Goal: Transaction & Acquisition: Book appointment/travel/reservation

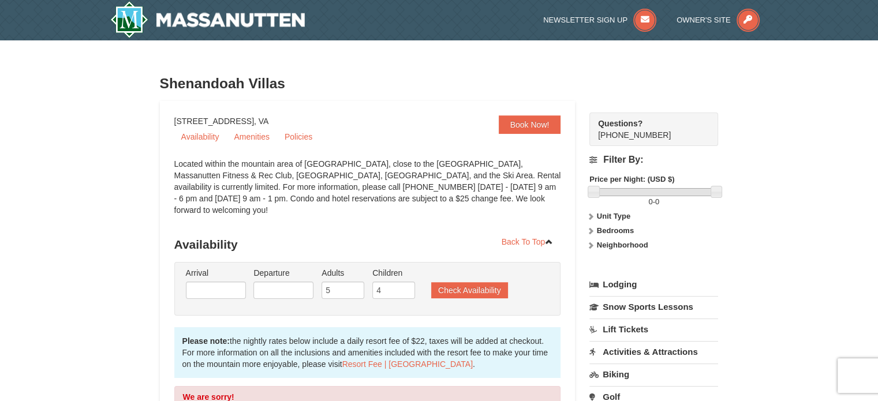
scroll to position [42, 0]
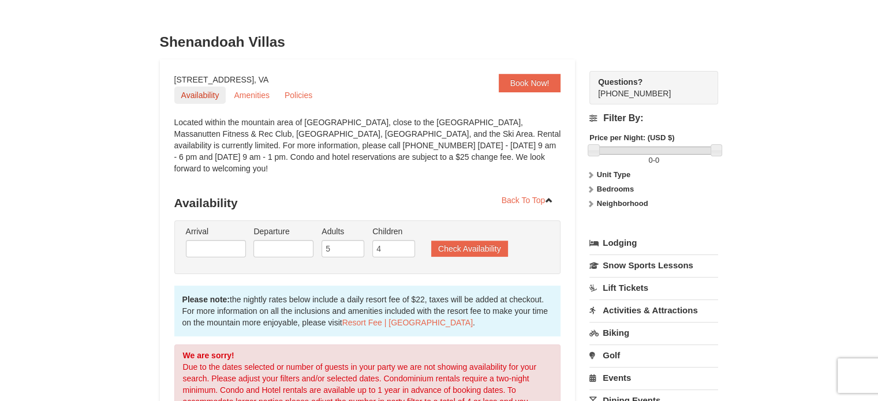
click at [202, 95] on link "Availability" at bounding box center [200, 95] width 52 height 17
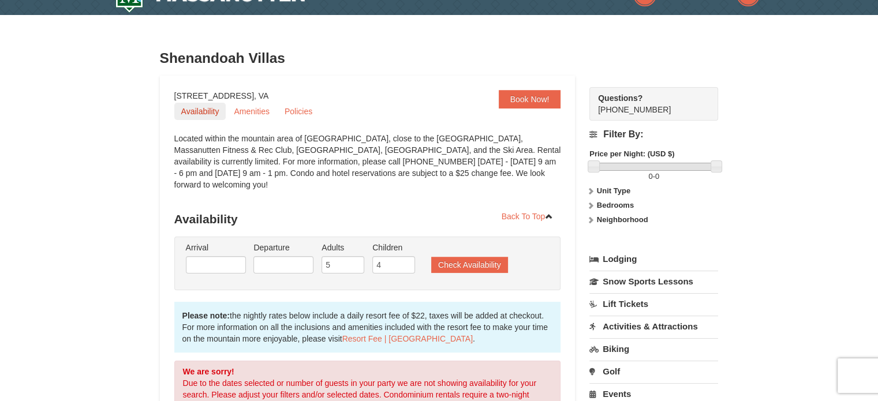
scroll to position [0, 0]
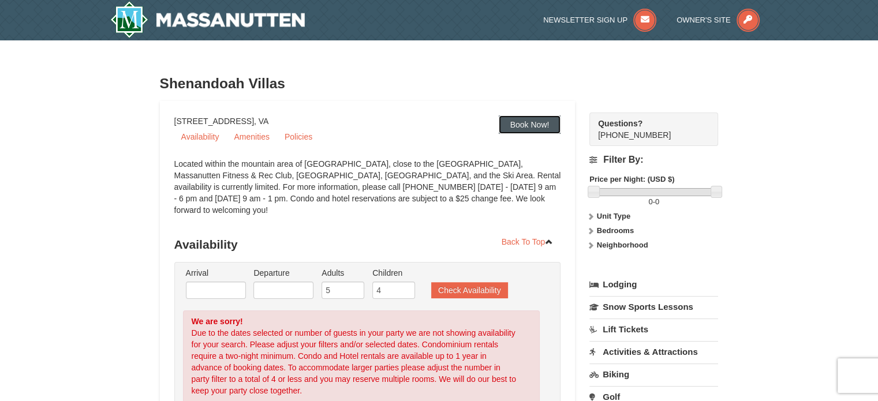
click at [506, 117] on link "Book Now!" at bounding box center [530, 124] width 62 height 18
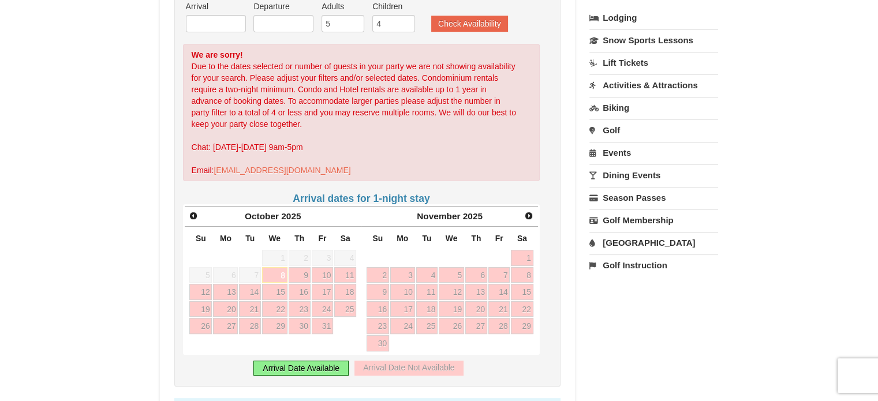
scroll to position [268, 0]
click at [529, 210] on span "Next" at bounding box center [528, 214] width 9 height 9
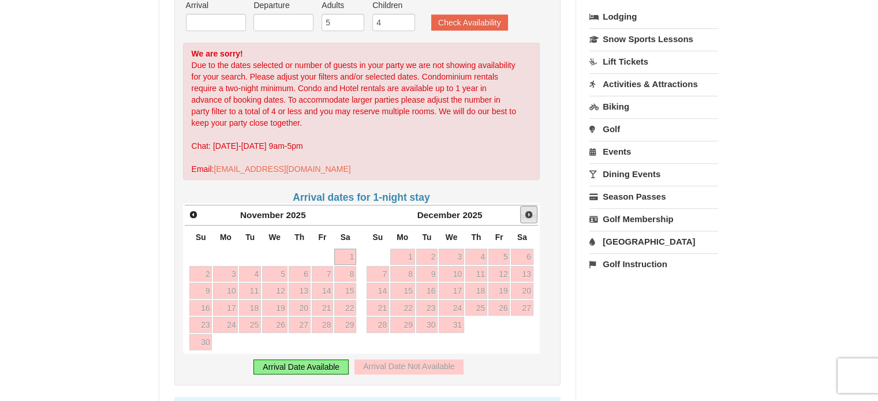
click at [529, 210] on span "Next" at bounding box center [528, 214] width 9 height 9
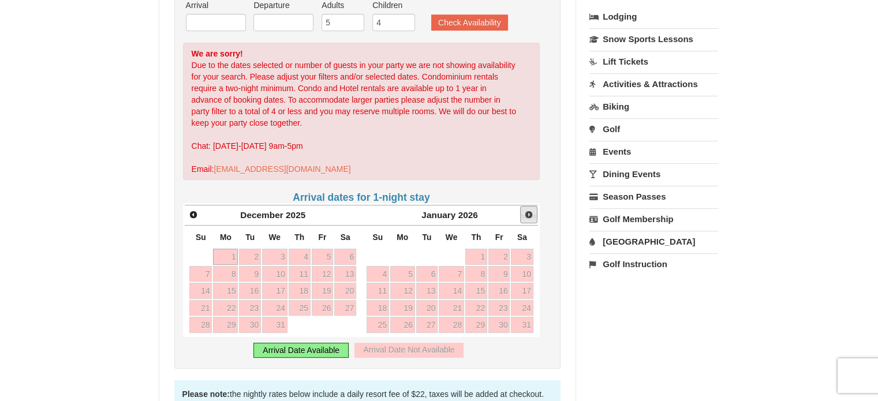
click at [529, 210] on span "Next" at bounding box center [528, 214] width 9 height 9
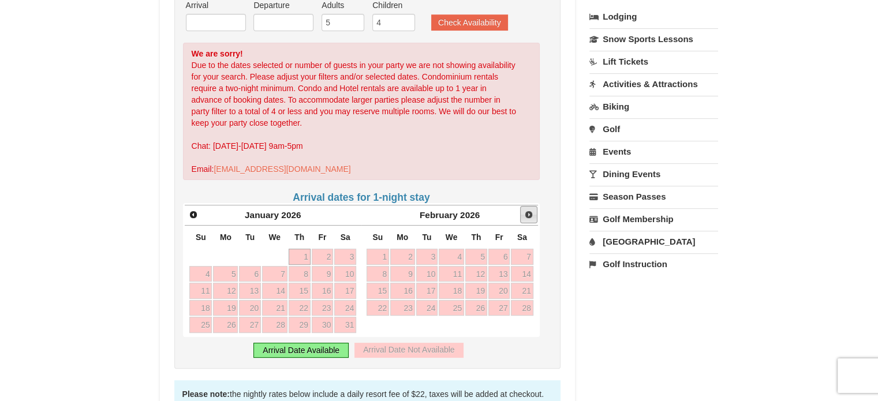
click at [529, 210] on span "Next" at bounding box center [528, 214] width 9 height 9
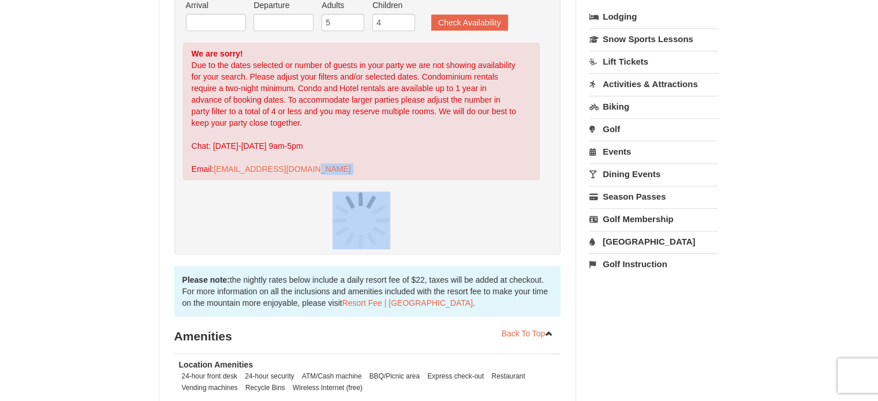
click at [529, 203] on div at bounding box center [361, 221] width 357 height 58
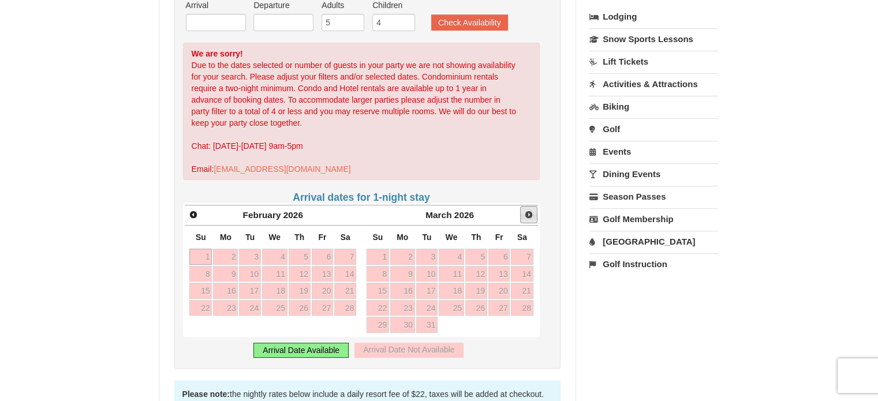
click at [529, 210] on span "Next" at bounding box center [528, 214] width 9 height 9
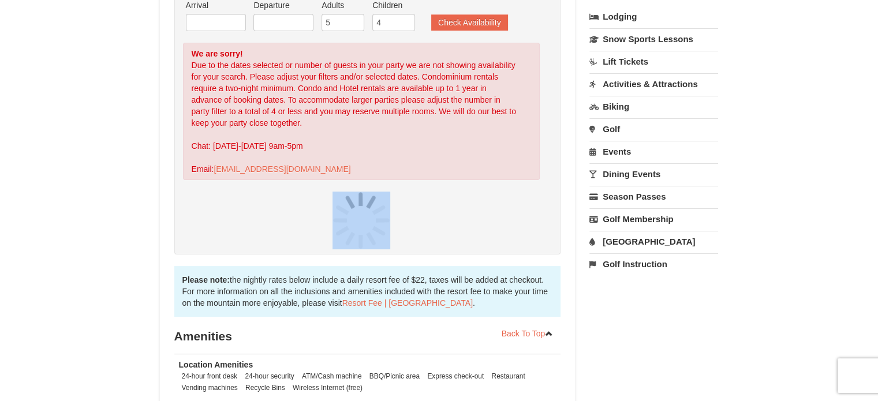
click at [529, 203] on div at bounding box center [361, 221] width 357 height 58
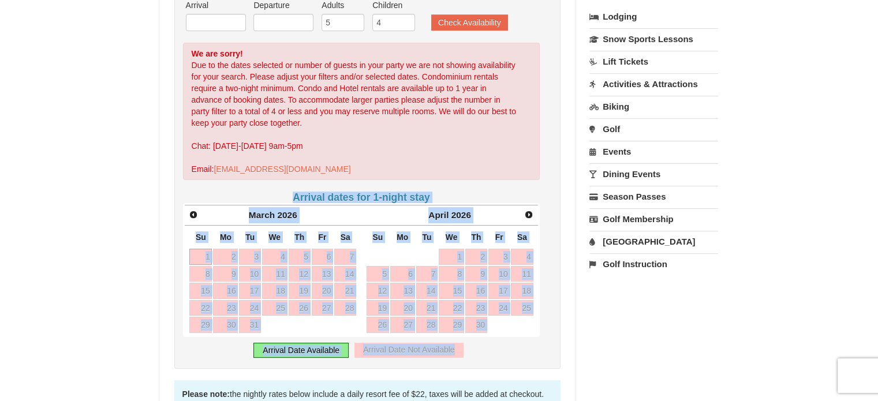
click at [543, 319] on div "Arrival Please format dates MM/DD/YYYY Please format dates MM/DD/YYYY Departure…" at bounding box center [367, 181] width 387 height 375
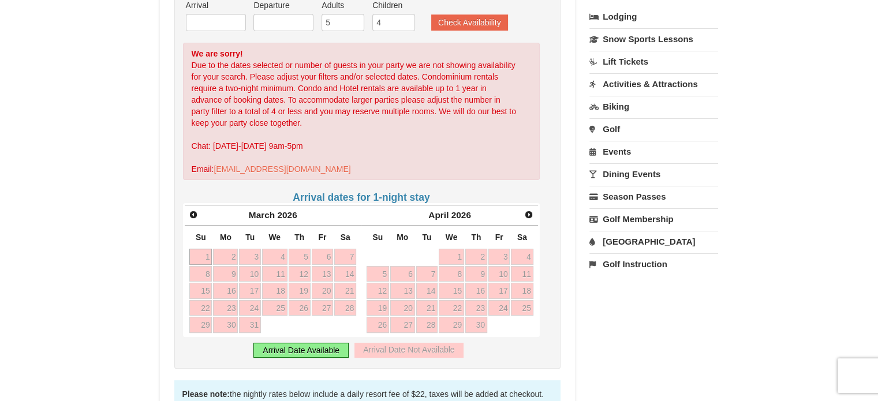
scroll to position [0, 0]
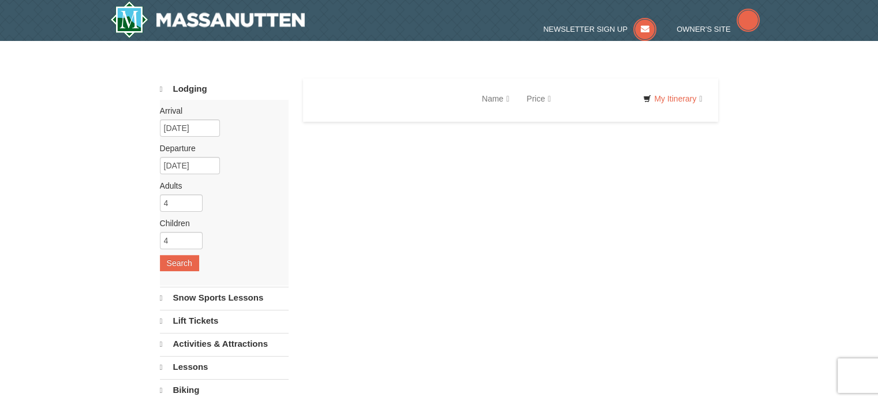
select select "10"
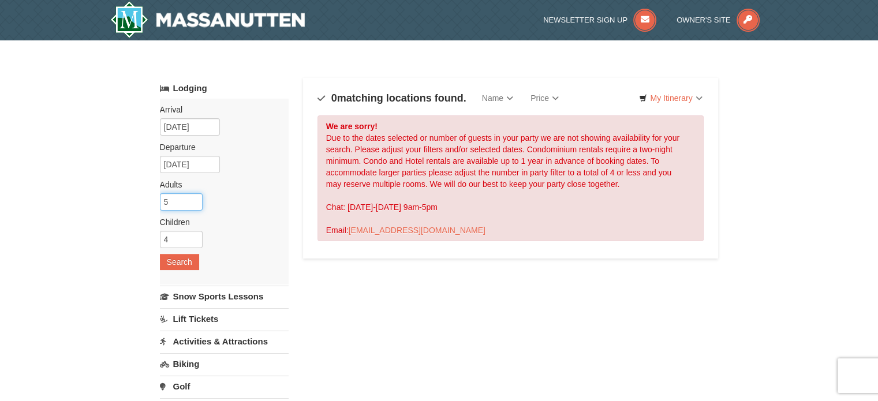
click at [192, 200] on input "5" at bounding box center [181, 201] width 43 height 17
click at [192, 205] on input "4" at bounding box center [181, 201] width 43 height 17
click at [192, 205] on input "3" at bounding box center [181, 201] width 43 height 17
type input "2"
click at [192, 205] on input "2" at bounding box center [181, 201] width 43 height 17
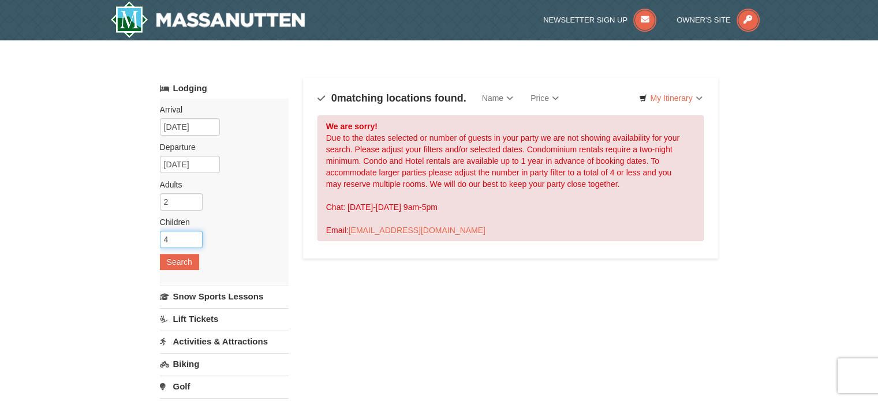
click at [195, 244] on input "4" at bounding box center [181, 239] width 43 height 17
click at [192, 240] on input "3" at bounding box center [181, 239] width 43 height 17
type input "2"
click at [192, 240] on input "2" at bounding box center [181, 239] width 43 height 17
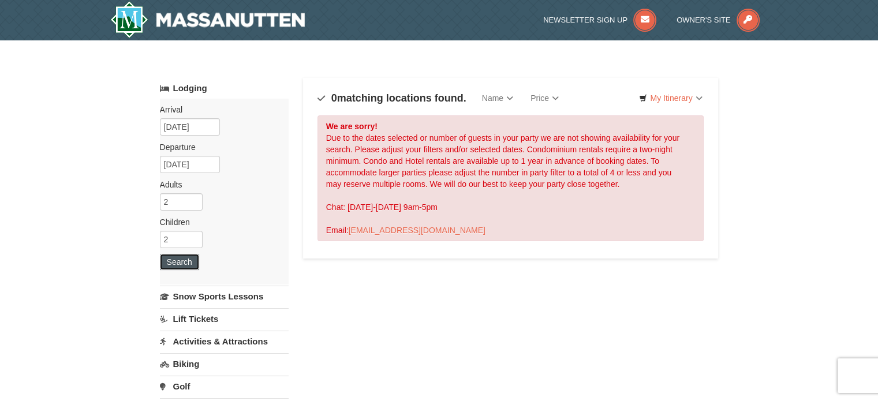
click at [185, 256] on button "Search" at bounding box center [179, 262] width 39 height 16
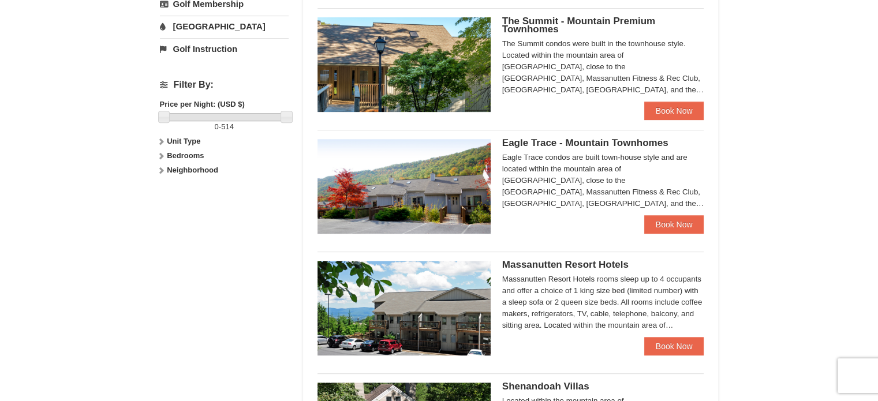
scroll to position [472, 0]
click at [694, 227] on link "Book Now" at bounding box center [674, 225] width 60 height 18
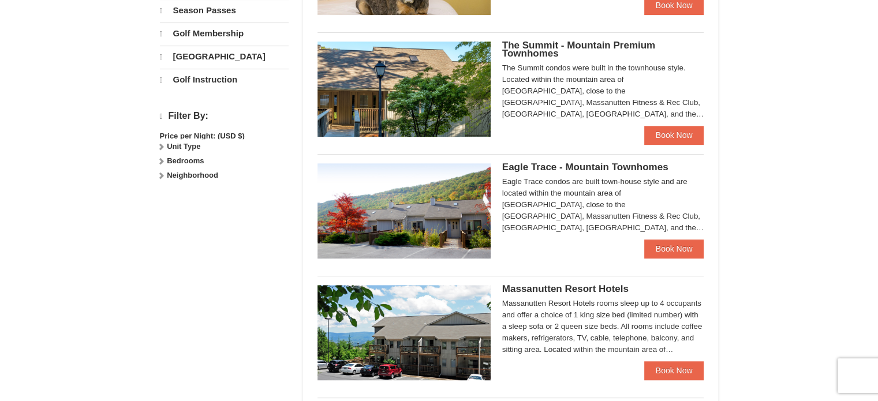
scroll to position [446, 0]
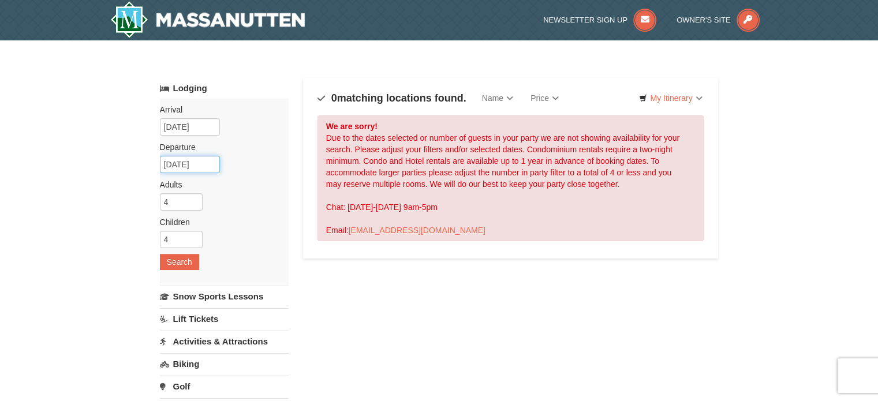
click at [196, 165] on input "10/27/2025" at bounding box center [190, 164] width 60 height 17
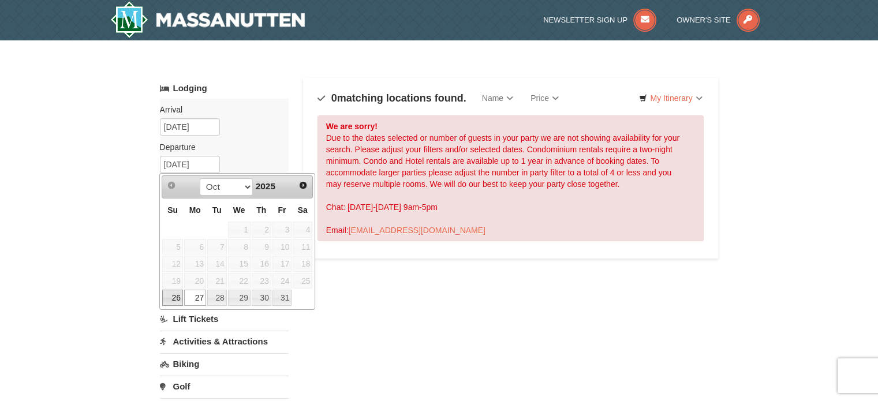
click at [179, 295] on link "26" at bounding box center [172, 298] width 20 height 16
type input "[DATE]"
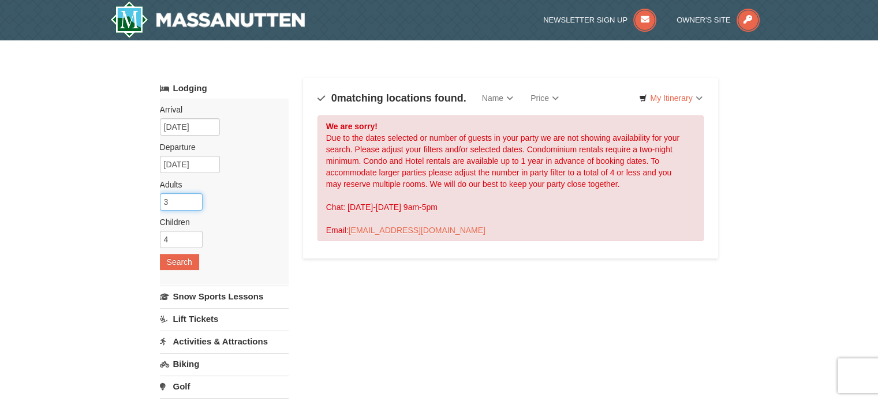
click at [197, 203] on input "3" at bounding box center [181, 201] width 43 height 17
type input "2"
click at [197, 203] on input "2" at bounding box center [181, 201] width 43 height 17
click at [191, 244] on input "4" at bounding box center [181, 239] width 43 height 17
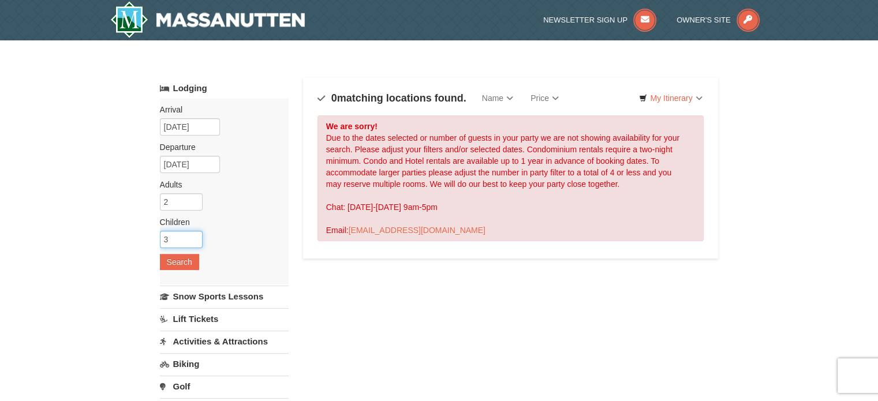
click at [195, 242] on input "3" at bounding box center [181, 239] width 43 height 17
type input "2"
click at [195, 242] on input "2" at bounding box center [181, 239] width 43 height 17
click at [185, 260] on button "Search" at bounding box center [179, 262] width 39 height 16
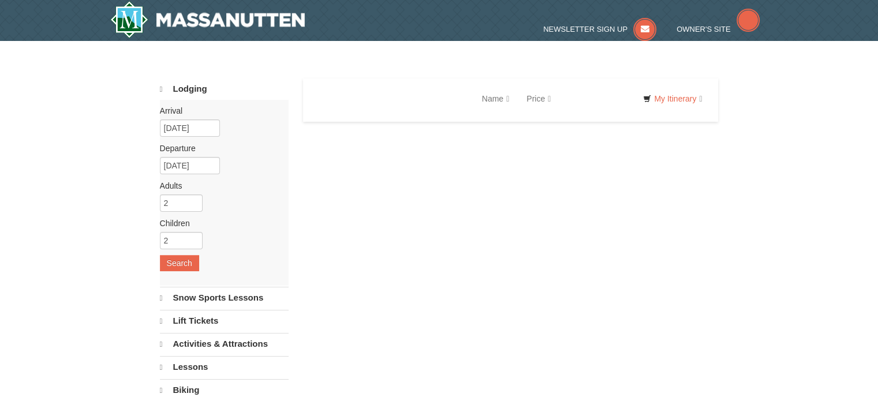
select select "10"
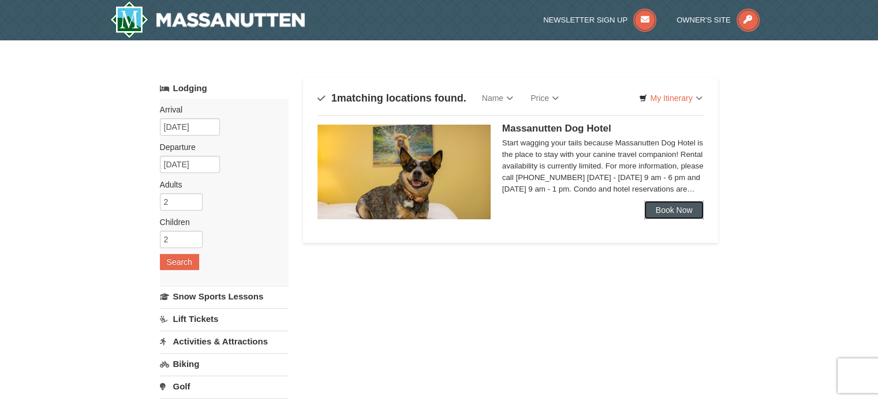
click at [669, 210] on link "Book Now" at bounding box center [674, 210] width 60 height 18
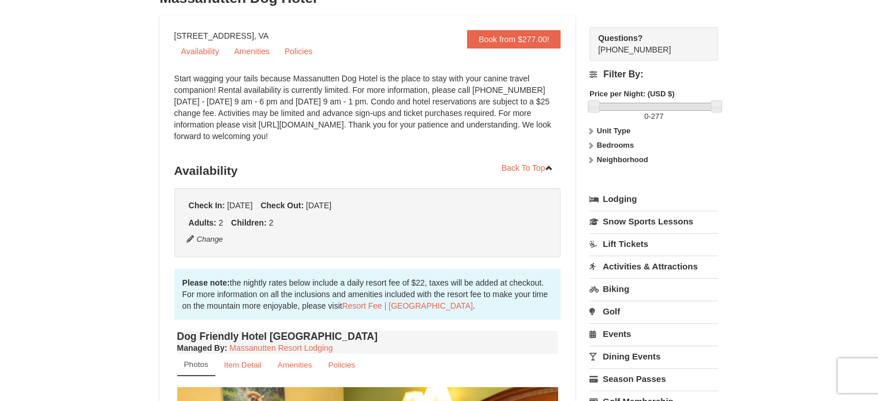
scroll to position [89, 0]
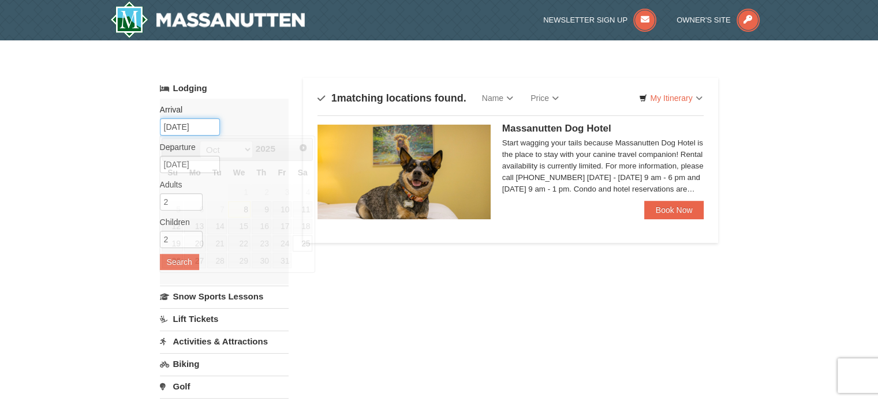
click at [188, 129] on input "10/25/2025" at bounding box center [190, 126] width 60 height 17
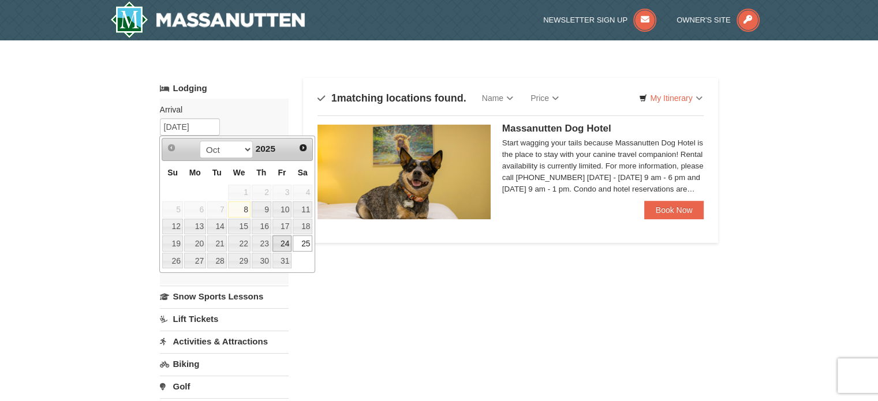
click at [279, 244] on link "24" at bounding box center [282, 244] width 20 height 16
type input "[DATE]"
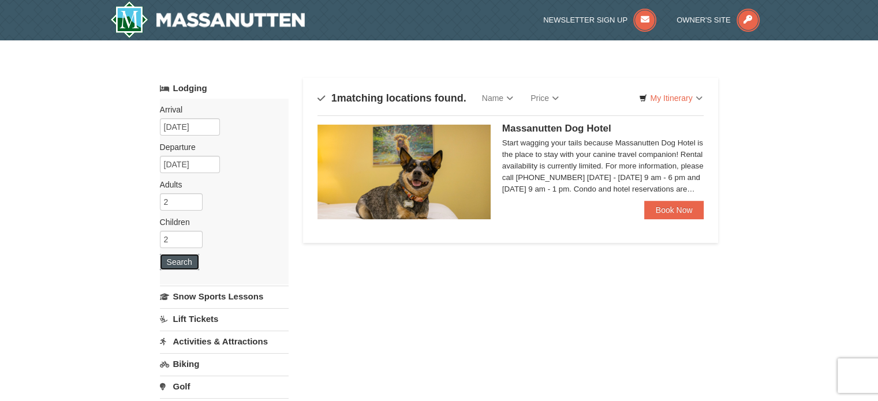
click at [181, 261] on button "Search" at bounding box center [179, 262] width 39 height 16
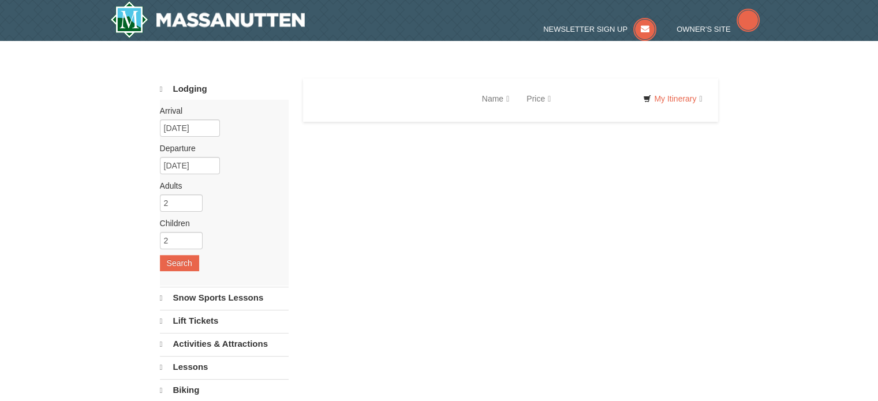
select select "10"
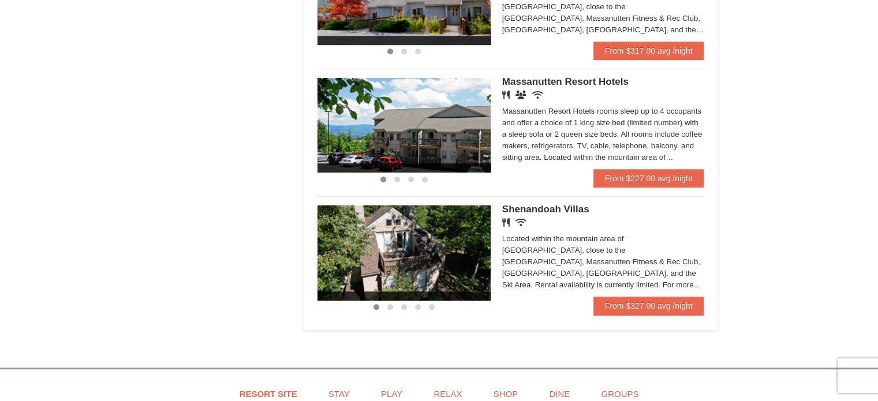
scroll to position [701, 0]
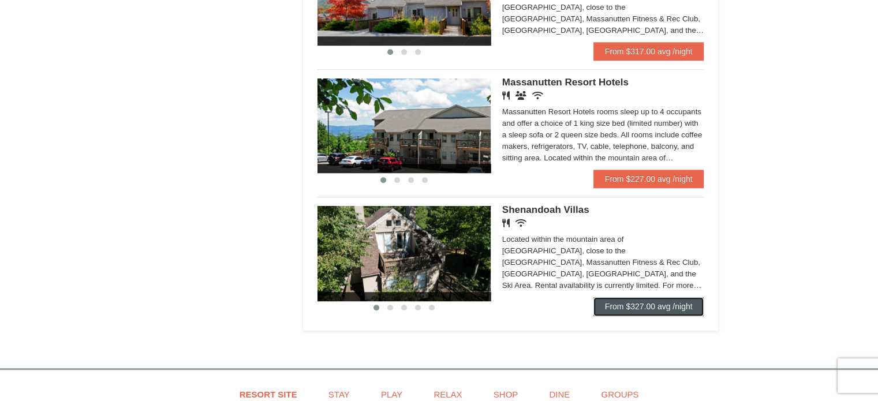
click at [653, 311] on link "From $327.00 avg /night" at bounding box center [648, 306] width 111 height 18
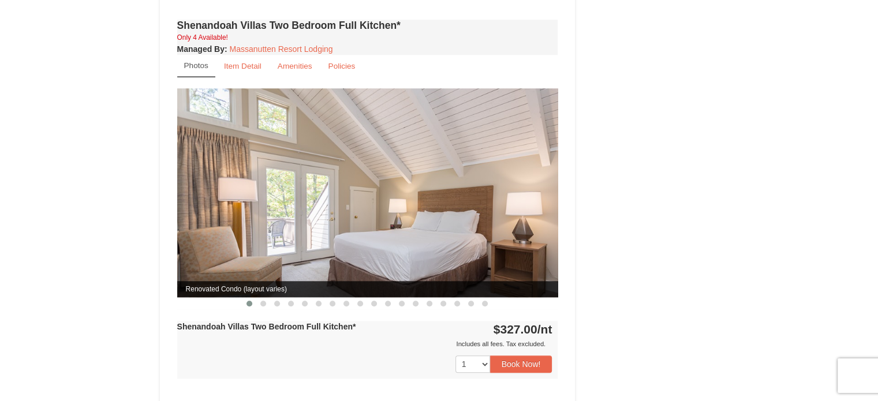
scroll to position [1098, 0]
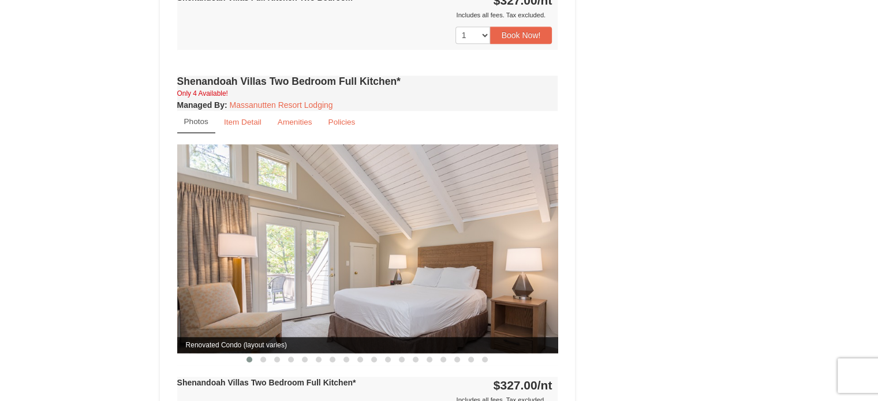
click at [450, 246] on img at bounding box center [367, 248] width 381 height 208
click at [266, 357] on span at bounding box center [263, 360] width 6 height 6
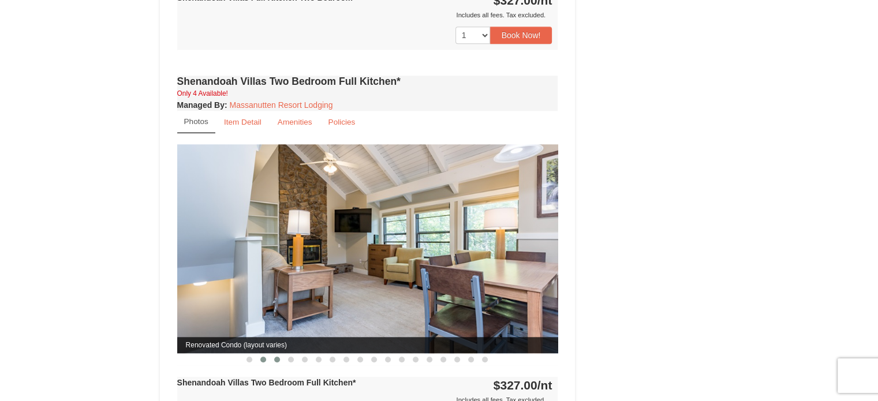
click at [279, 357] on span at bounding box center [277, 360] width 6 height 6
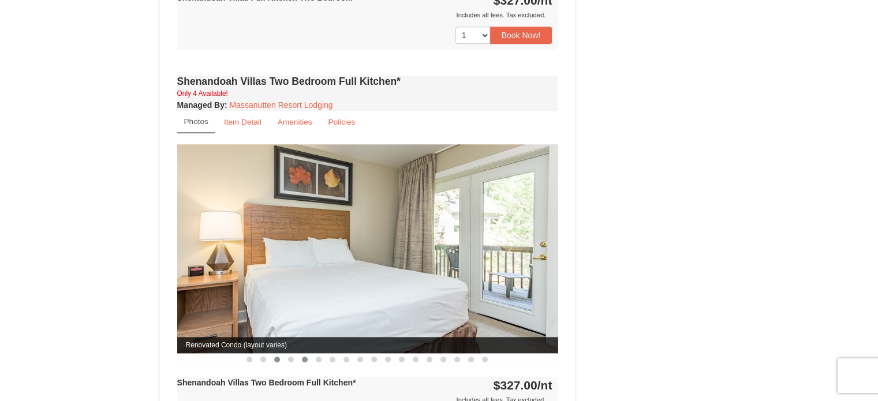
click at [298, 354] on button at bounding box center [305, 360] width 14 height 12
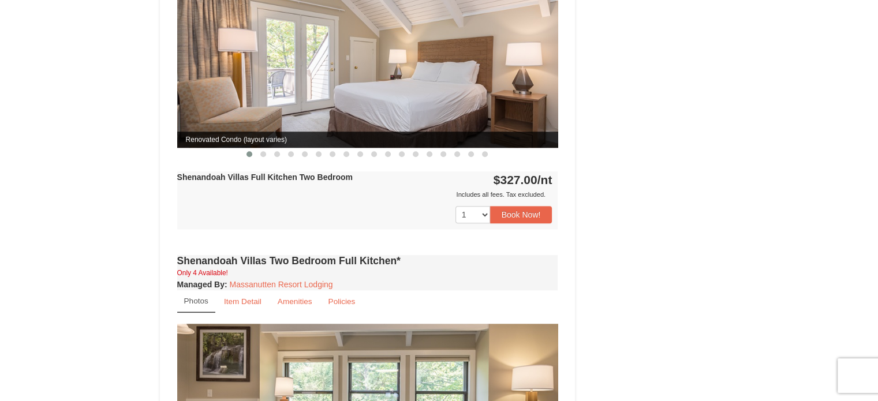
scroll to position [918, 0]
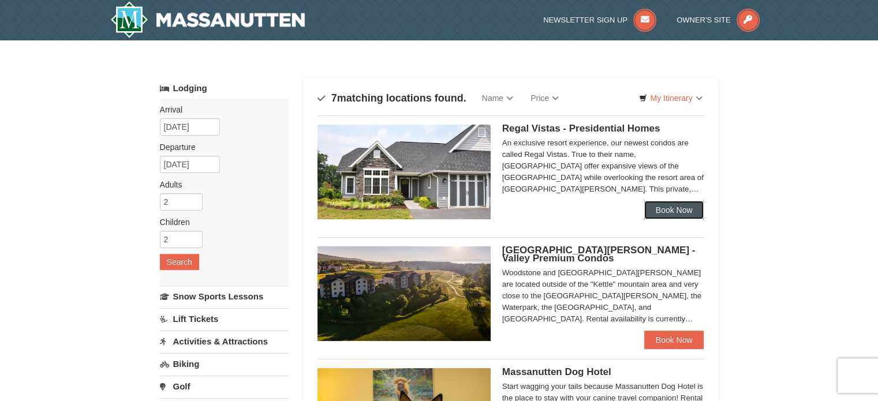
click at [673, 215] on link "Book Now" at bounding box center [674, 210] width 60 height 18
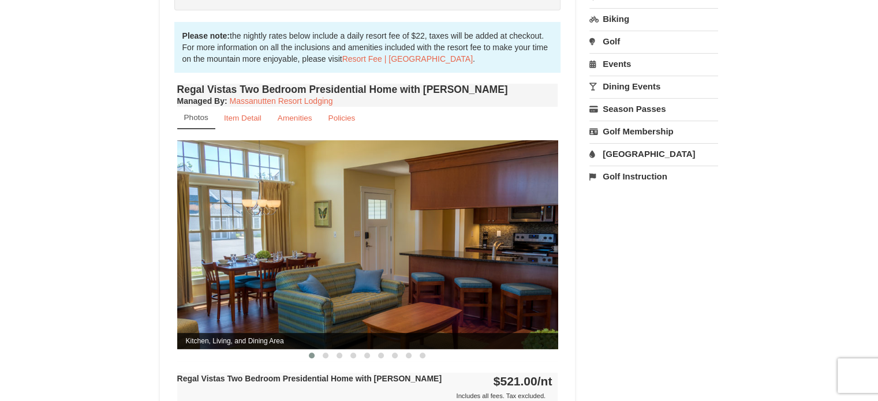
scroll to position [364, 0]
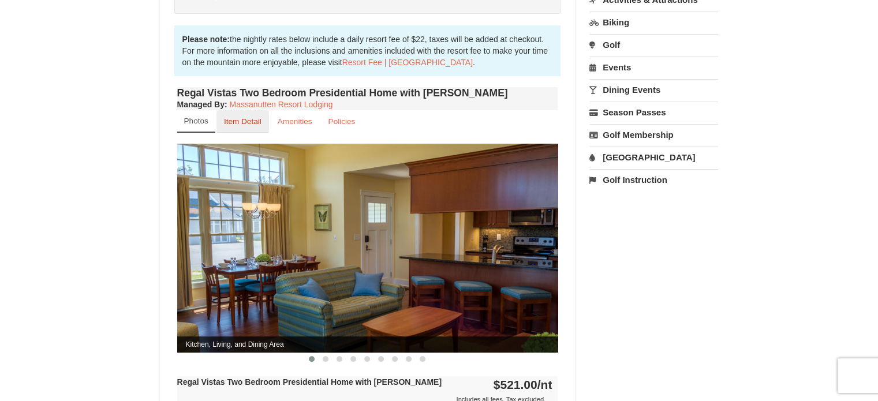
click at [240, 117] on small "Item Detail" at bounding box center [243, 121] width 38 height 9
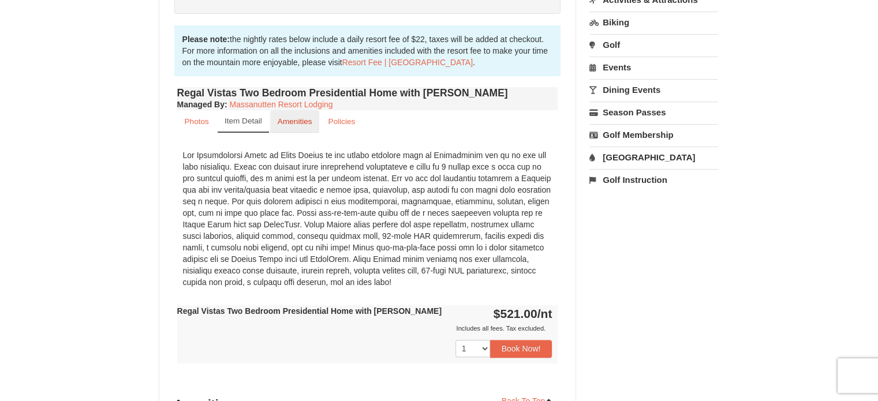
click at [290, 115] on link "Amenities" at bounding box center [295, 121] width 50 height 23
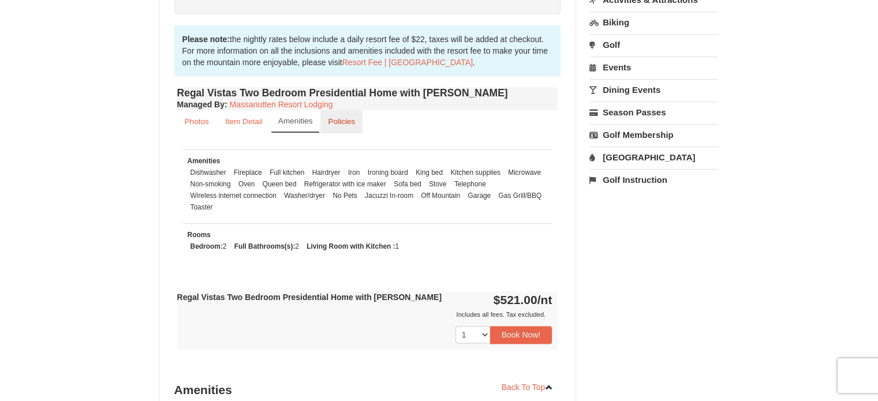
click at [332, 117] on small "Policies" at bounding box center [341, 121] width 27 height 9
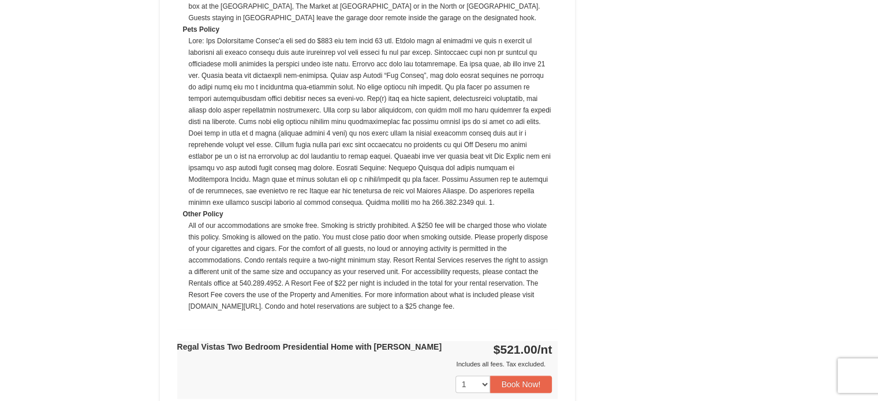
scroll to position [750, 0]
